Goal: Task Accomplishment & Management: Use online tool/utility

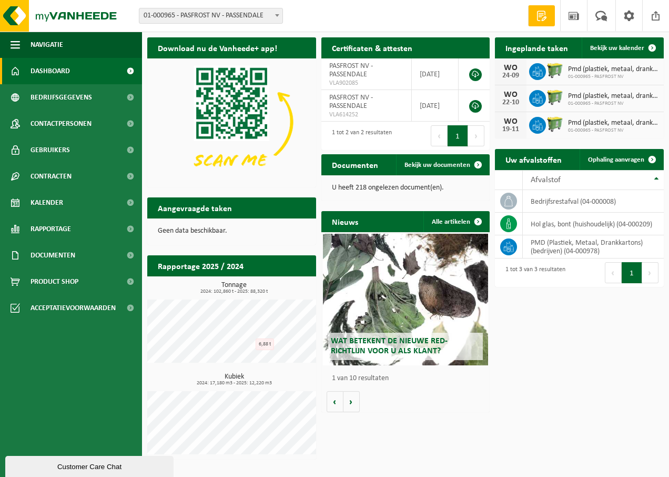
click at [596, 412] on div "Download nu de Vanheede+ app! Verberg Certificaten & attesten Bekijk uw certifi…" at bounding box center [406, 248] width 522 height 433
click at [629, 157] on span "Ophaling aanvragen" at bounding box center [616, 159] width 56 height 7
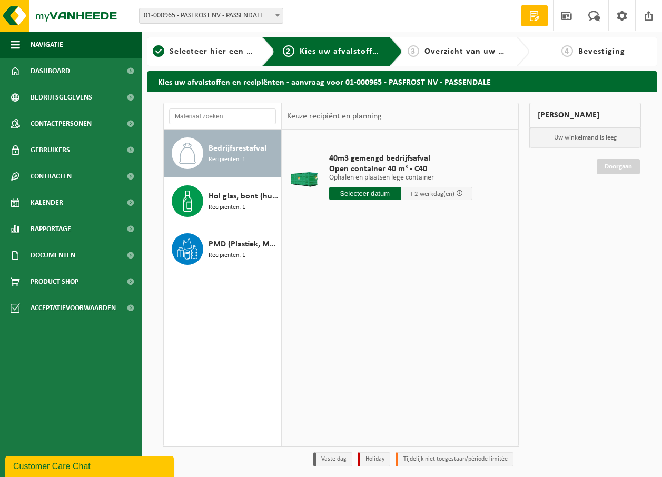
click at [205, 148] on div "Bedrijfsrestafval Recipiënten: 1" at bounding box center [222, 152] width 117 height 47
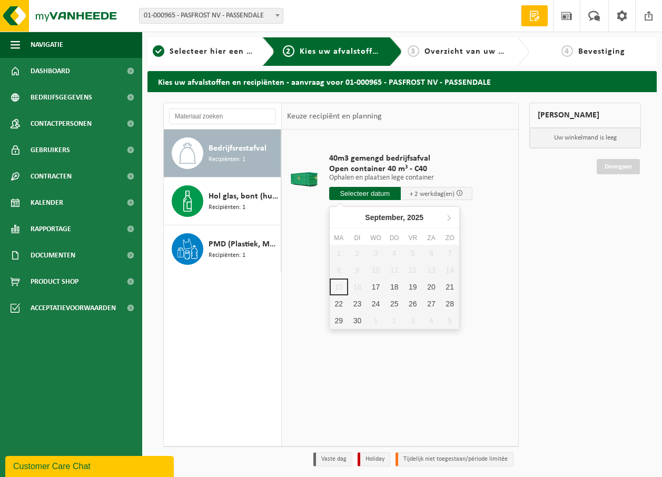
click at [363, 189] on input "text" at bounding box center [365, 193] width 72 height 13
click at [375, 285] on div "17" at bounding box center [375, 286] width 18 height 17
type input "Van 2025-09-17"
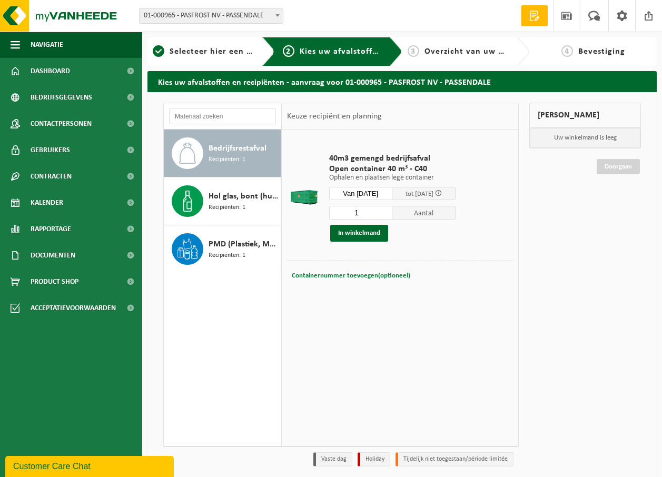
click at [354, 273] on span "Containernummer toevoegen(optioneel)" at bounding box center [351, 275] width 118 height 7
click at [347, 272] on input "text" at bounding box center [381, 275] width 107 height 14
click at [338, 272] on input "C1894" at bounding box center [381, 275] width 107 height 14
type input "C-1894"
click at [366, 236] on button "In winkelmand" at bounding box center [359, 233] width 58 height 17
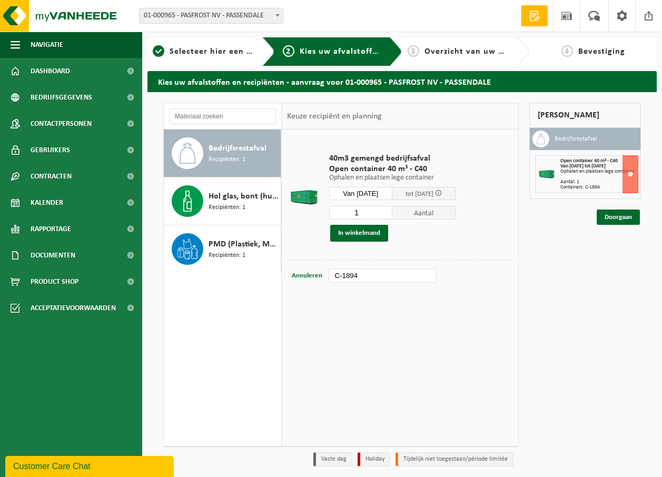
click at [583, 173] on div "Ophalen en plaatsen lege container" at bounding box center [598, 171] width 77 height 5
click at [620, 216] on link "Doorgaan" at bounding box center [617, 216] width 43 height 15
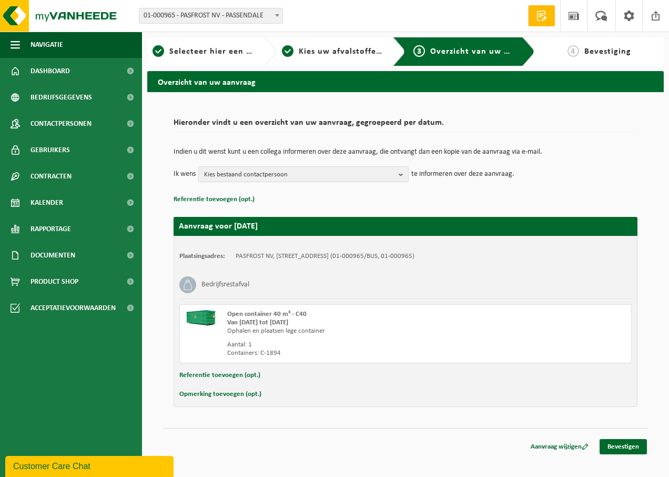
click at [229, 394] on button "Opmerking toevoegen (opt.)" at bounding box center [220, 394] width 82 height 14
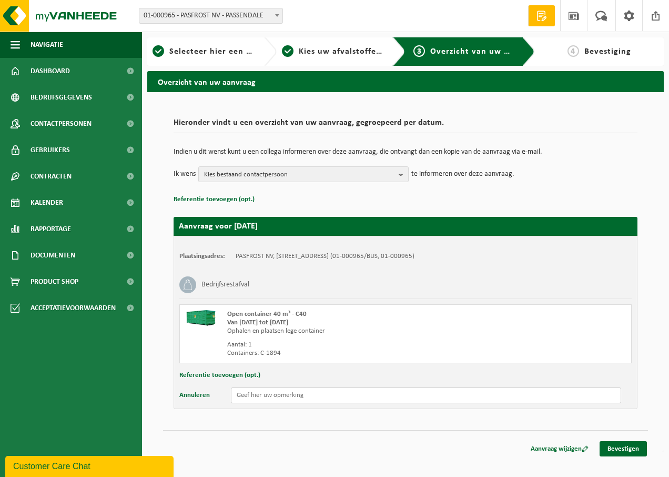
click at [266, 393] on input "text" at bounding box center [426, 395] width 390 height 16
type input "Vanaf 8 u, vooraan wegen en aanmelden."
click at [625, 446] on link "Bevestigen" at bounding box center [623, 448] width 47 height 15
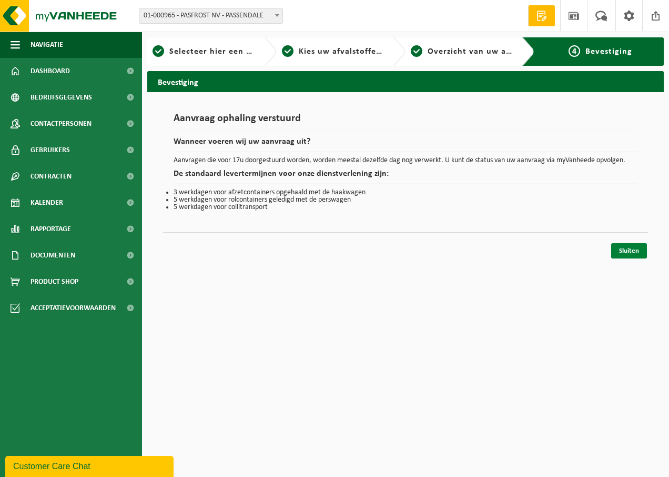
click at [639, 253] on link "Sluiten" at bounding box center [630, 250] width 36 height 15
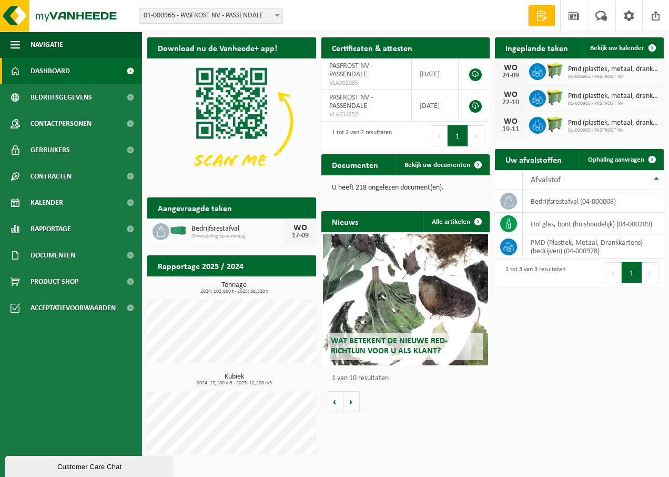
click at [567, 359] on div "Download nu de Vanheede+ app! Verberg Certificaten & attesten Bekijk uw certifi…" at bounding box center [406, 248] width 522 height 433
